Goal: Check status: Check status

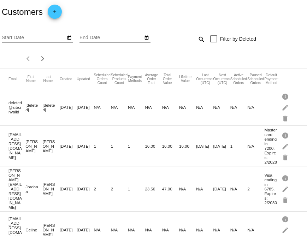
click at [201, 38] on mat-icon "search" at bounding box center [201, 39] width 8 height 11
click at [175, 41] on div "Search" at bounding box center [179, 36] width 51 height 14
paste input "[EMAIL_ADDRESS][DOMAIN_NAME]"
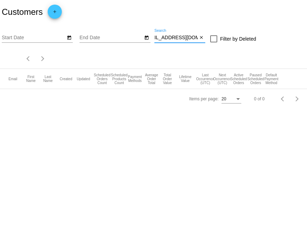
type input "[EMAIL_ADDRESS][DOMAIN_NAME]"
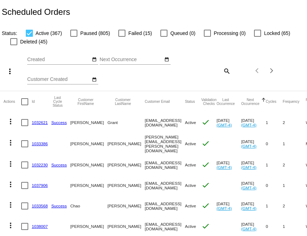
click at [224, 72] on mat-icon "search" at bounding box center [226, 70] width 8 height 11
click at [196, 70] on input "Search" at bounding box center [205, 70] width 51 height 6
paste input "[EMAIL_ADDRESS][DOMAIN_NAME]"
type input "[EMAIL_ADDRESS][DOMAIN_NAME]"
